Goal: Navigation & Orientation: Find specific page/section

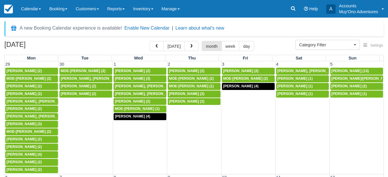
select select
click at [193, 44] on button "button" at bounding box center [191, 46] width 14 height 10
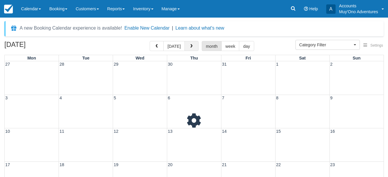
click at [193, 44] on button "button" at bounding box center [191, 46] width 14 height 10
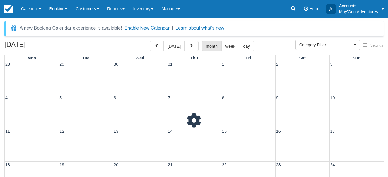
click at [193, 44] on button "button" at bounding box center [191, 46] width 14 height 10
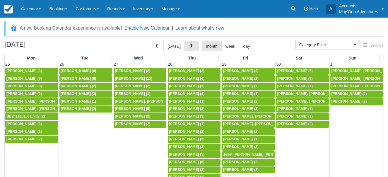
click at [193, 44] on button "button" at bounding box center [191, 46] width 14 height 10
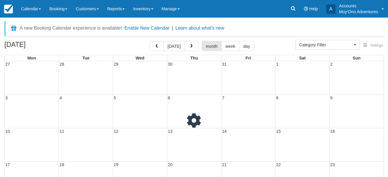
click at [193, 44] on button "button" at bounding box center [191, 46] width 14 height 10
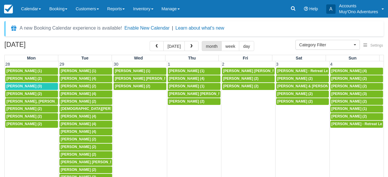
click at [193, 44] on button "button" at bounding box center [191, 46] width 14 height 10
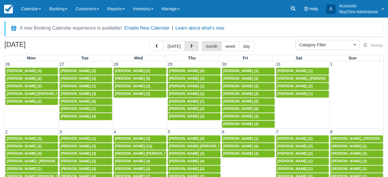
click at [193, 44] on button "button" at bounding box center [191, 46] width 14 height 10
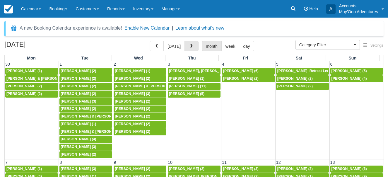
click at [193, 44] on button "button" at bounding box center [191, 46] width 14 height 10
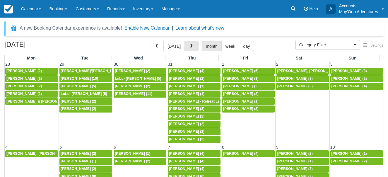
click at [193, 44] on button "button" at bounding box center [191, 46] width 14 height 10
